Goal: Transaction & Acquisition: Purchase product/service

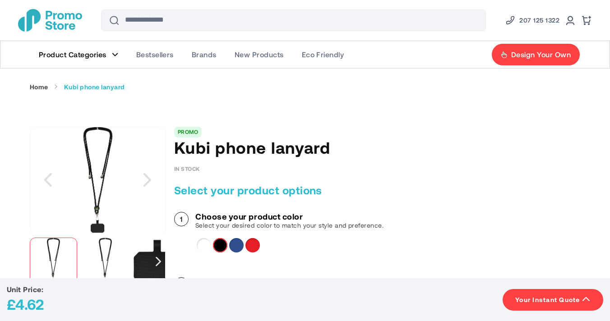
click at [117, 52] on figure "Main Menu" at bounding box center [115, 54] width 6 height 5
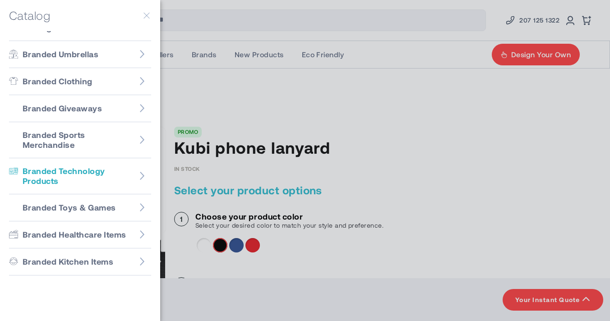
scroll to position [142, 0]
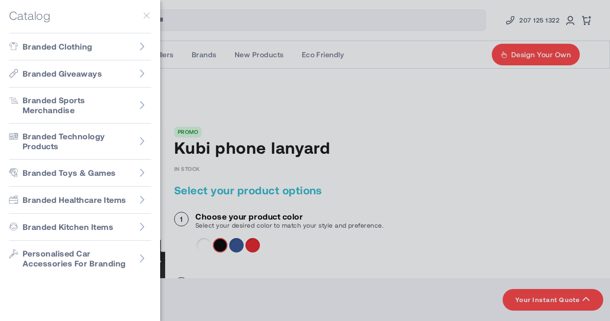
click at [223, 103] on div at bounding box center [305, 160] width 610 height 321
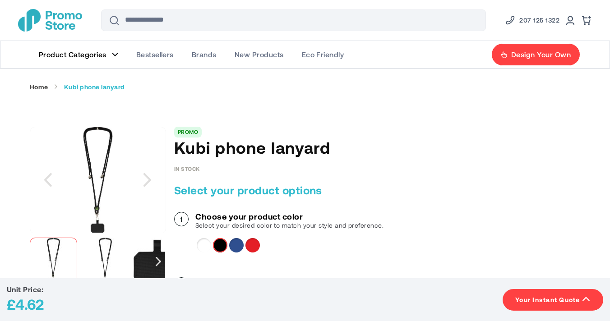
click at [43, 87] on link "Home" at bounding box center [39, 87] width 18 height 8
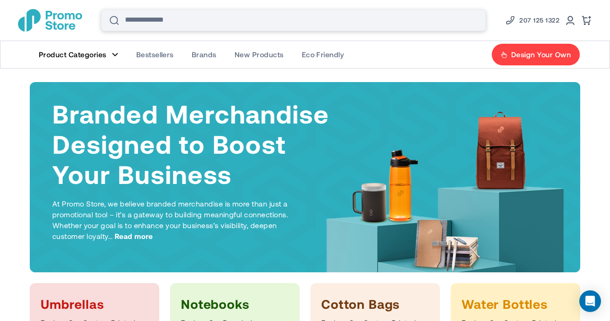
click at [173, 22] on input "Search" at bounding box center [293, 20] width 385 height 22
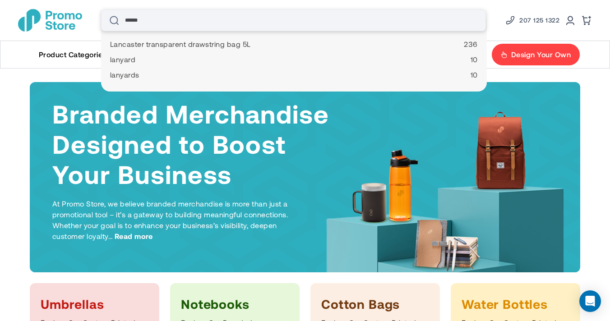
type input "*******"
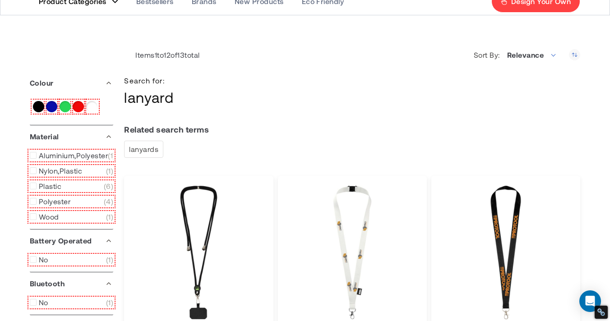
scroll to position [47, 0]
